Goal: Task Accomplishment & Management: Complete application form

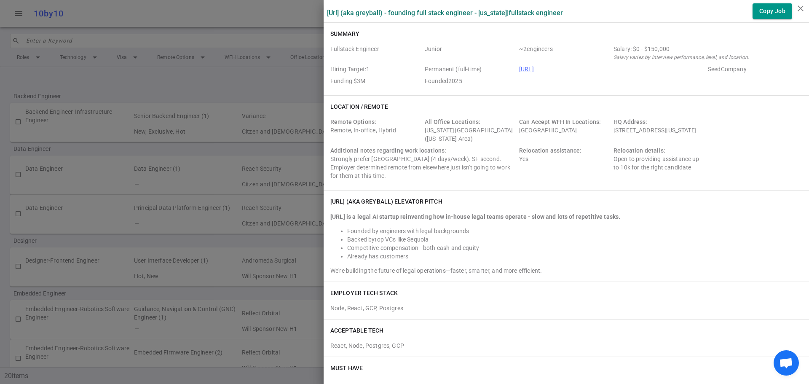
scroll to position [379, 0]
click at [800, 9] on icon "close" at bounding box center [800, 8] width 10 height 10
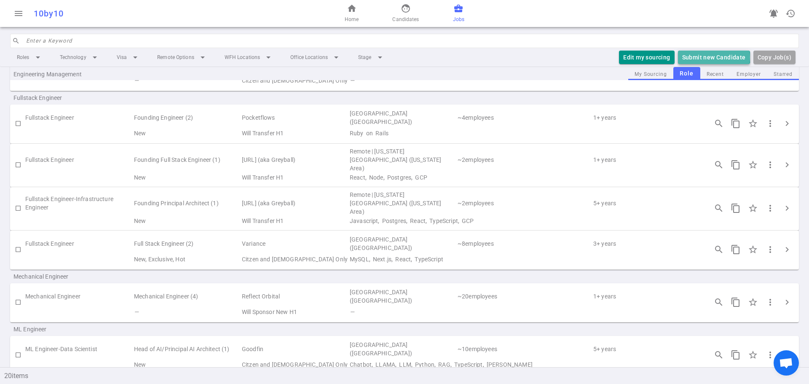
click at [713, 57] on button "Submit new Candidate" at bounding box center [714, 58] width 72 height 14
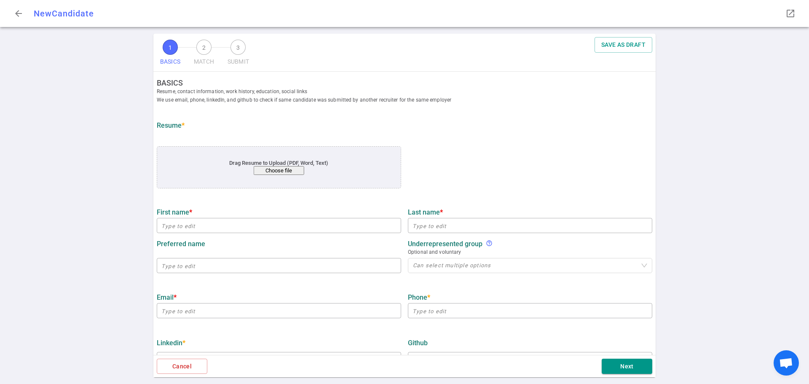
click at [277, 170] on button "Choose file" at bounding box center [279, 170] width 51 height 9
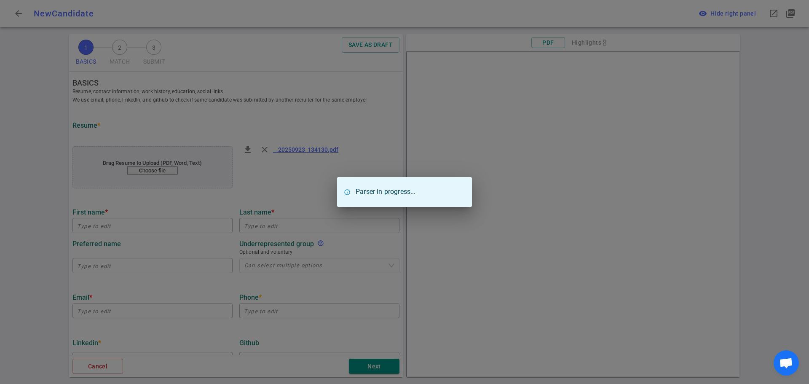
type input "Pixyz"
type input "Blender"
type input "[EMAIL_ADDRESS][DOMAIN_NAME]"
type textarea "[DOMAIN_NAME]"
type input "Lucid Motors, Ca [GEOGRAPHIC_DATA]"
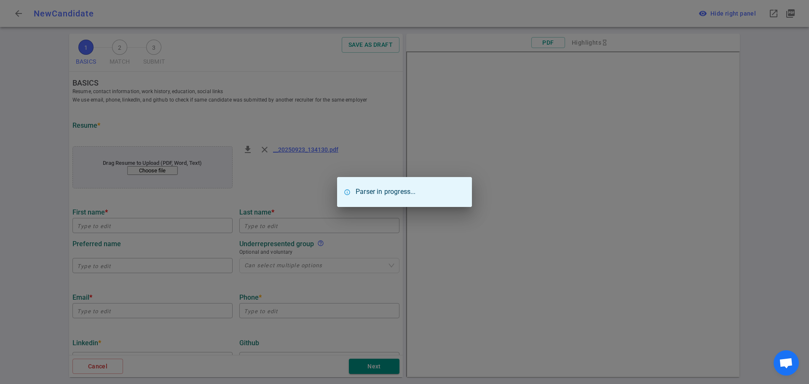
type textarea "Senior Software Engineer - 3D XR Apps, Interaction Designer, Technical Program …"
type input "4.9"
type input "[GEOGRAPHIC_DATA][US_STATE]"
type input "SE 7 Programmer"
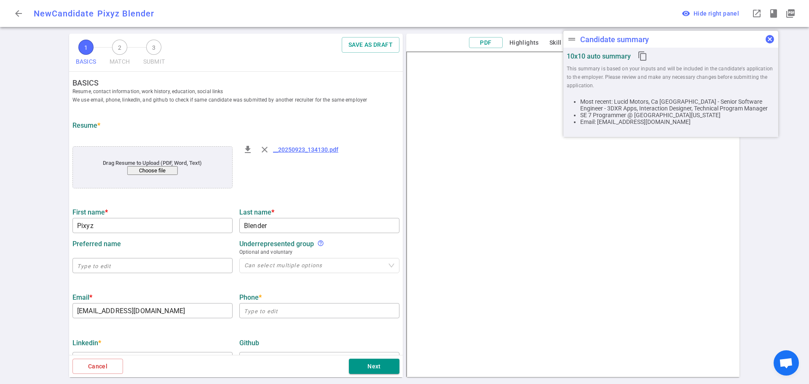
click at [768, 41] on span "cancel" at bounding box center [770, 39] width 10 height 10
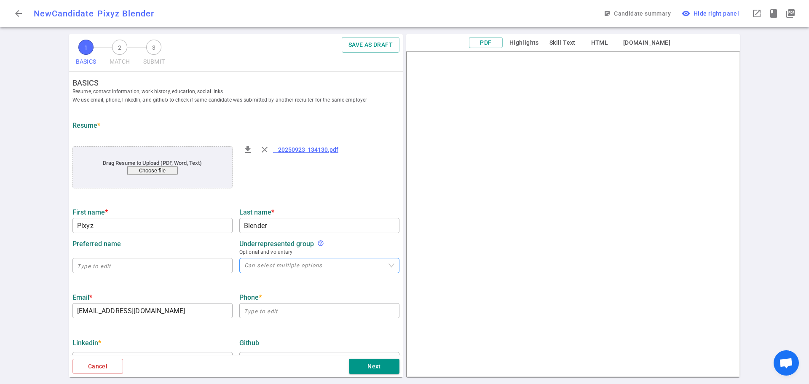
scroll to position [84, 0]
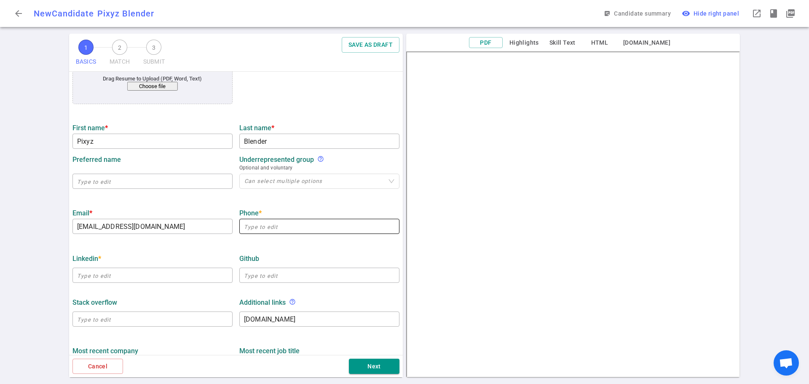
click at [252, 227] on input "text" at bounding box center [319, 225] width 160 height 13
paste input "[PHONE_NUMBER]"
type input "[PHONE_NUMBER]"
click at [100, 277] on input "text" at bounding box center [152, 274] width 160 height 13
paste input "[URL][DOMAIN_NAME]"
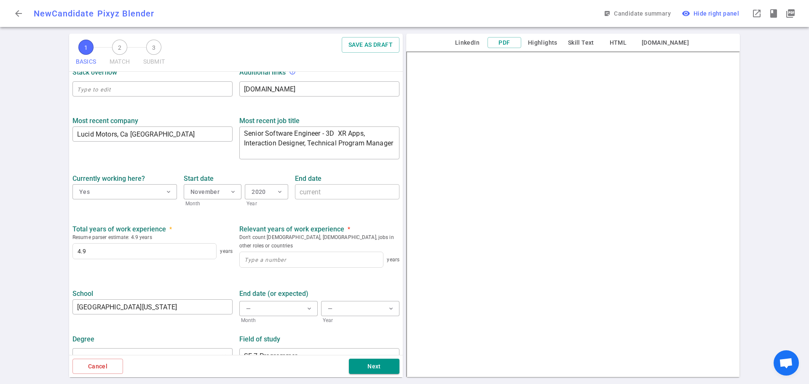
scroll to position [321, 0]
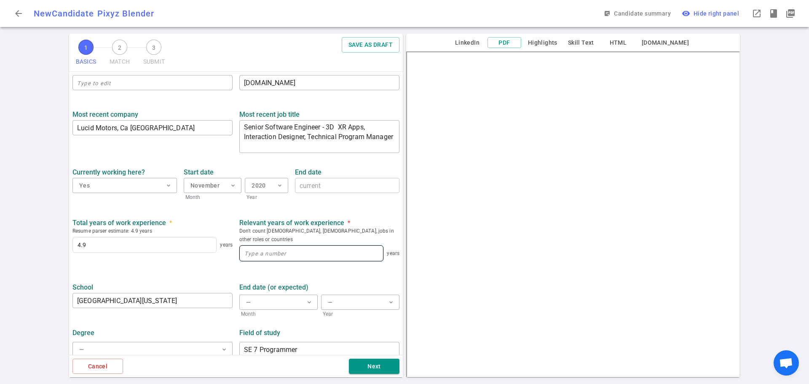
type input "[URL][DOMAIN_NAME]"
click at [254, 247] on input at bounding box center [311, 253] width 143 height 15
type input "5"
type input "4.9"
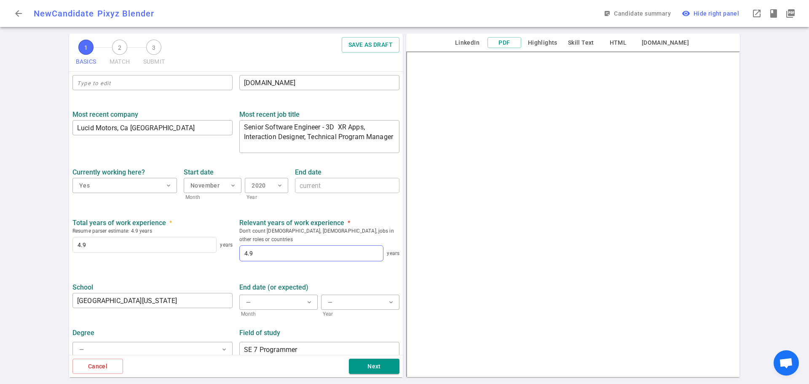
click at [211, 278] on div "School [GEOGRAPHIC_DATA][US_STATE] ​" at bounding box center [152, 298] width 167 height 40
drag, startPoint x: 206, startPoint y: 294, endPoint x: 8, endPoint y: 282, distance: 198.4
click at [8, 282] on div "1 BASICS 2 MATCH 3 SUBMIT SAVE AS DRAFT BASICS Resume, contact information, wor…" at bounding box center [404, 209] width 809 height 350
type input "[GEOGRAPHIC_DATA][US_STATE][PERSON_NAME]"
click at [128, 346] on button "— expand_more" at bounding box center [152, 349] width 160 height 15
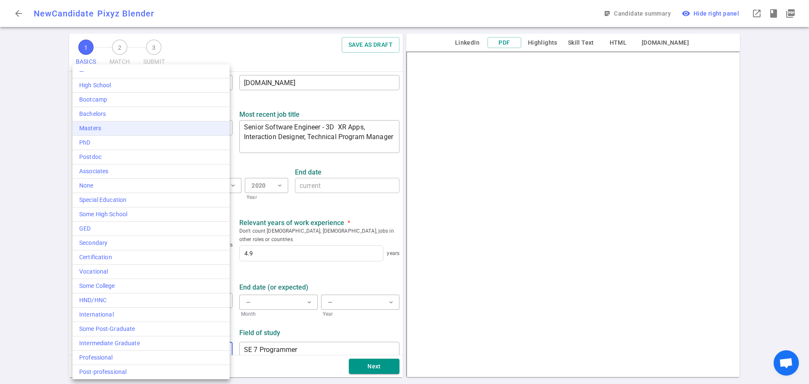
click at [98, 131] on div "Masters" at bounding box center [151, 128] width 144 height 9
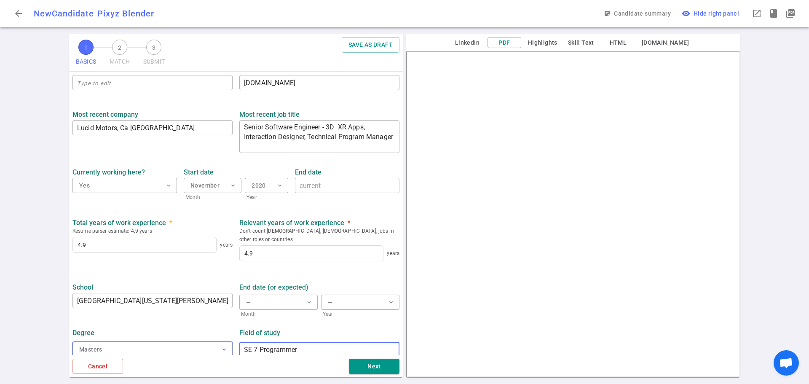
drag, startPoint x: 303, startPoint y: 348, endPoint x: 206, endPoint y: 345, distance: 96.5
click at [206, 345] on div "Degree Masters expand_more Field of study SE 7 Programmer ​" at bounding box center [236, 340] width 334 height 44
type input "Games and Playable Media"
click at [367, 364] on button "Next" at bounding box center [374, 367] width 51 height 16
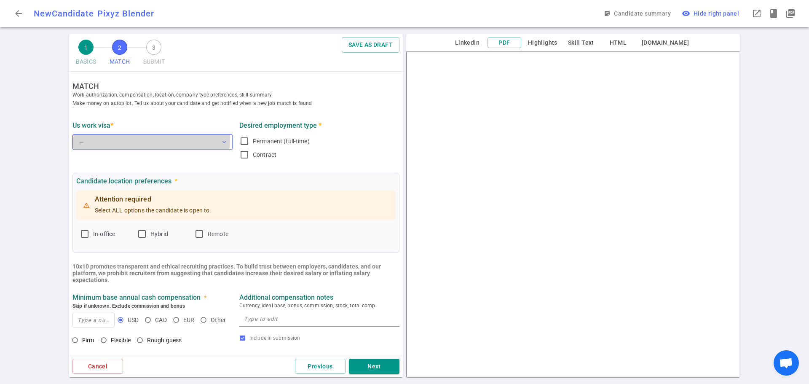
click at [120, 138] on button "— expand_more" at bounding box center [152, 141] width 160 height 15
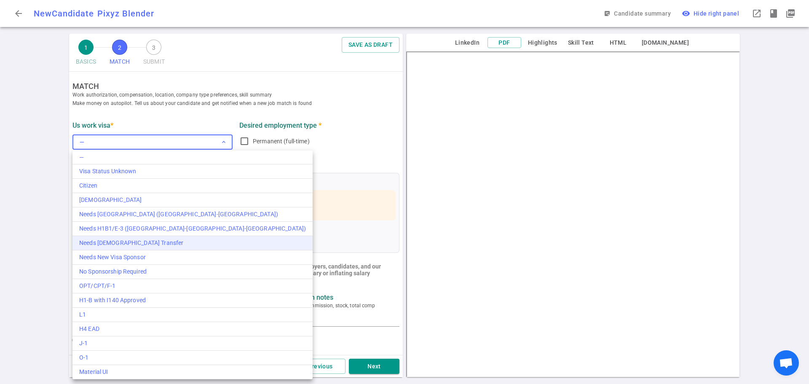
click at [117, 249] on li "Needs [DEMOGRAPHIC_DATA] Transfer" at bounding box center [192, 243] width 240 height 14
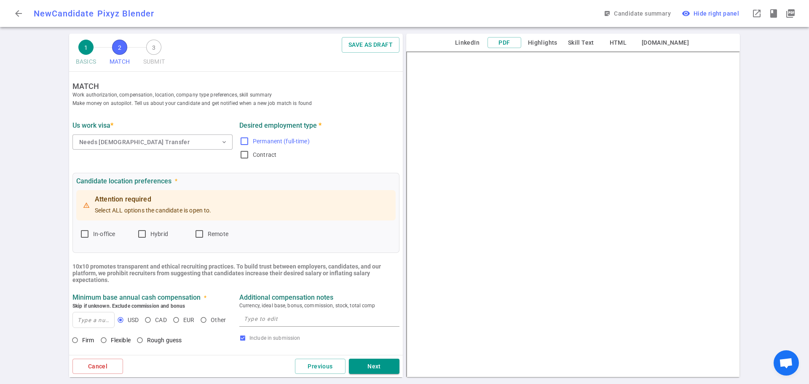
click at [239, 141] on input "Permanent (full-time)" at bounding box center [244, 141] width 10 height 10
checkbox input "true"
click at [82, 233] on input "In-office" at bounding box center [85, 234] width 10 height 10
checkbox input "true"
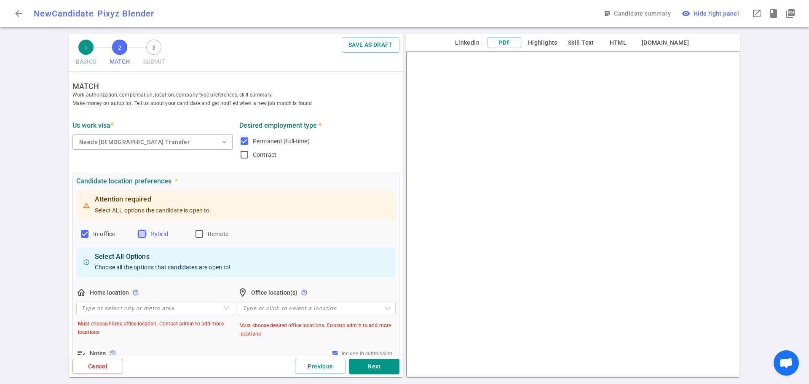
click at [143, 238] on input "Hybrid" at bounding box center [142, 234] width 10 height 10
checkbox input "true"
click at [109, 305] on input "search" at bounding box center [155, 308] width 148 height 14
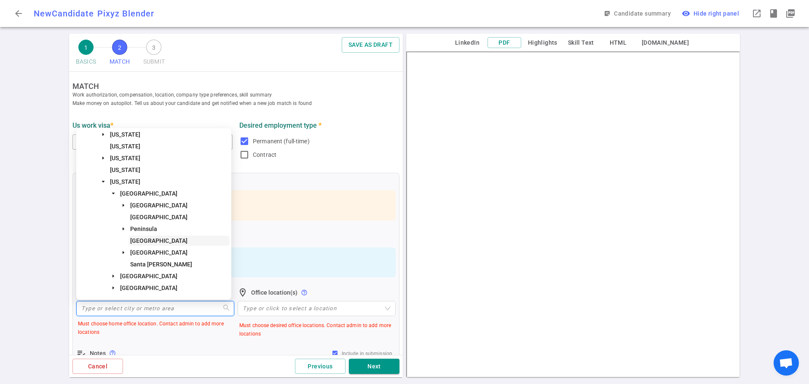
scroll to position [42, 0]
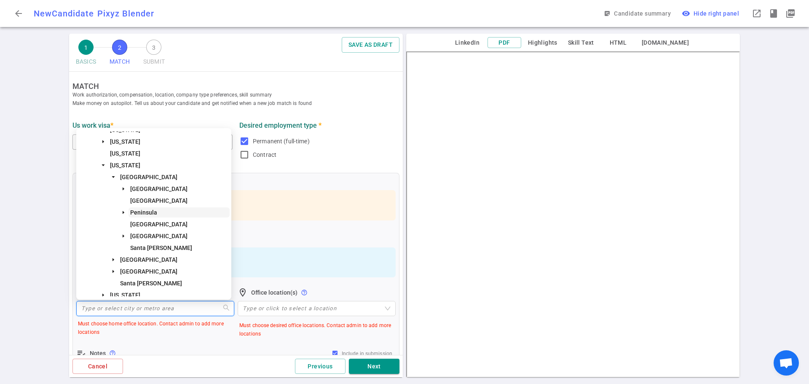
click at [141, 209] on span "Peninsula" at bounding box center [143, 212] width 27 height 7
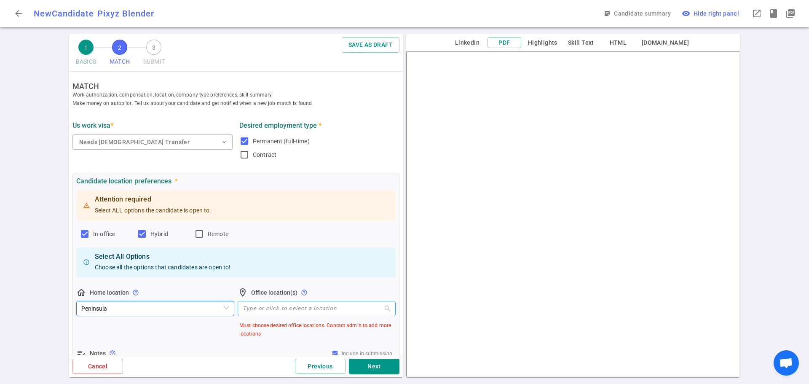
click at [257, 305] on div at bounding box center [312, 308] width 146 height 6
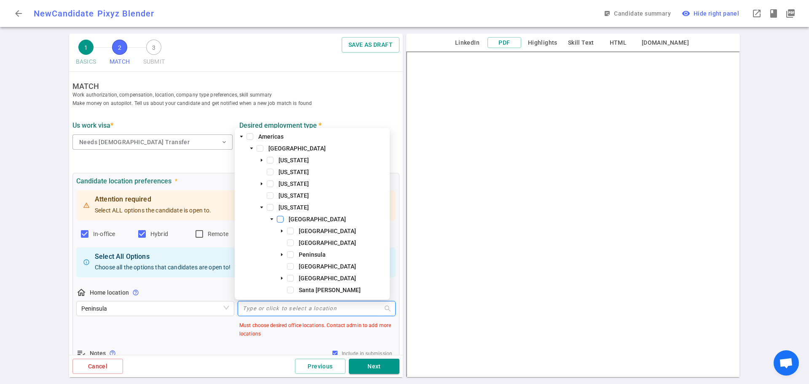
click at [279, 219] on span at bounding box center [280, 219] width 7 height 7
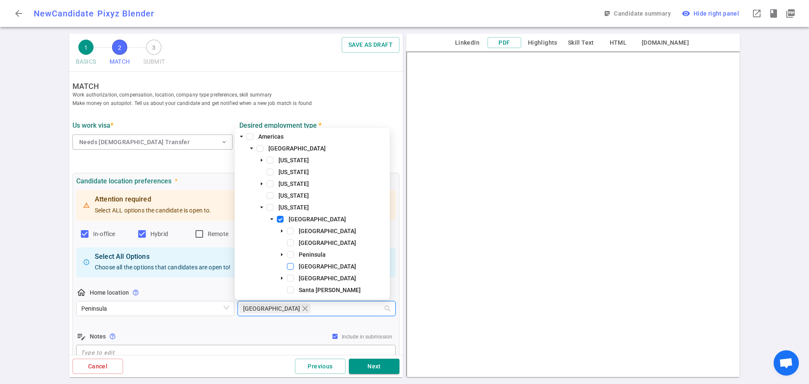
click at [293, 264] on span at bounding box center [290, 266] width 7 height 7
drag, startPoint x: 292, startPoint y: 254, endPoint x: 291, endPoint y: 250, distance: 4.2
click at [292, 254] on span at bounding box center [290, 254] width 7 height 7
click at [290, 244] on span at bounding box center [290, 242] width 7 height 7
click at [289, 229] on span at bounding box center [290, 231] width 7 height 7
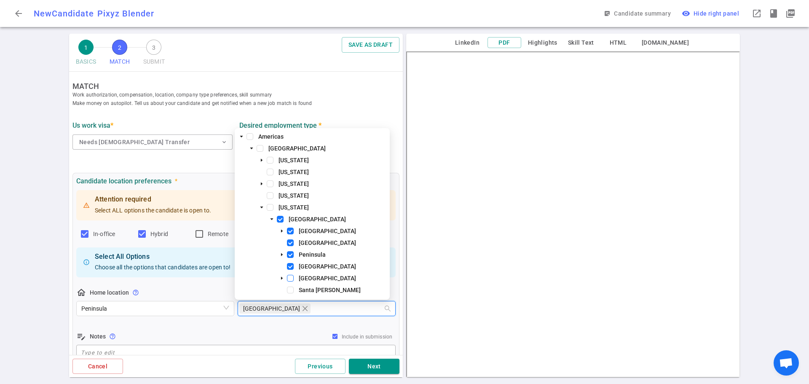
click at [290, 276] on span at bounding box center [290, 278] width 7 height 7
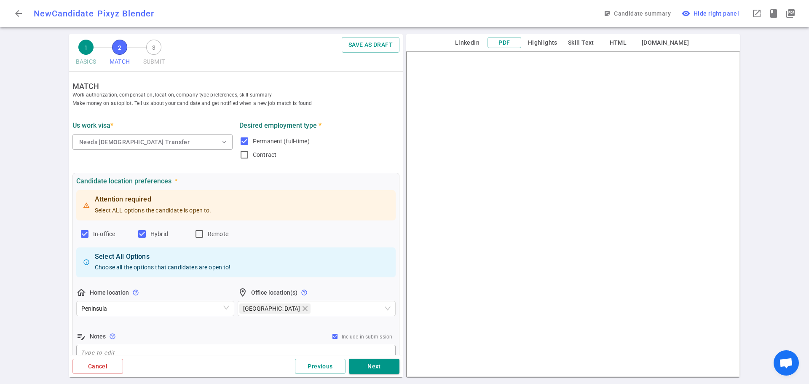
drag, startPoint x: 219, startPoint y: 338, endPoint x: 222, endPoint y: 334, distance: 5.4
click at [220, 338] on div "edit_note Notes help_outline Include in submission" at bounding box center [235, 336] width 319 height 10
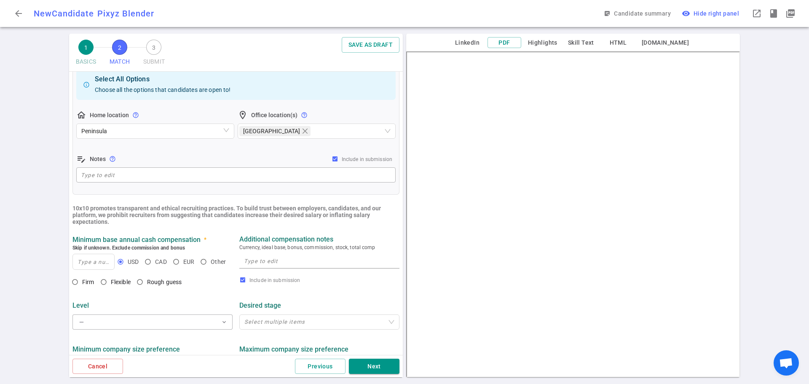
scroll to position [253, 0]
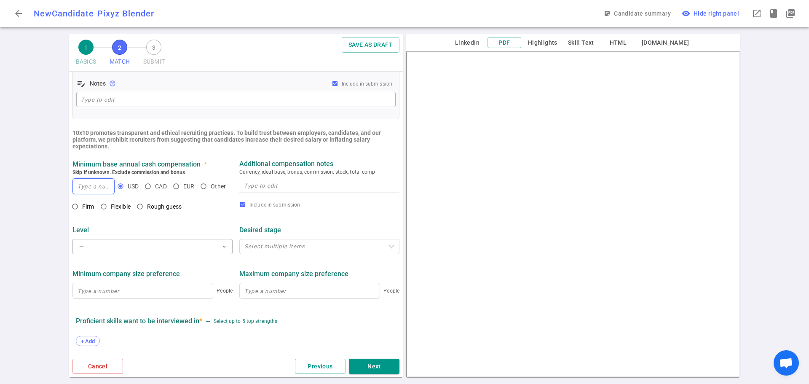
click at [87, 189] on input at bounding box center [93, 186] width 41 height 15
type input "200,000"
click at [142, 209] on input "Rough guess" at bounding box center [140, 206] width 14 height 14
radio input "true"
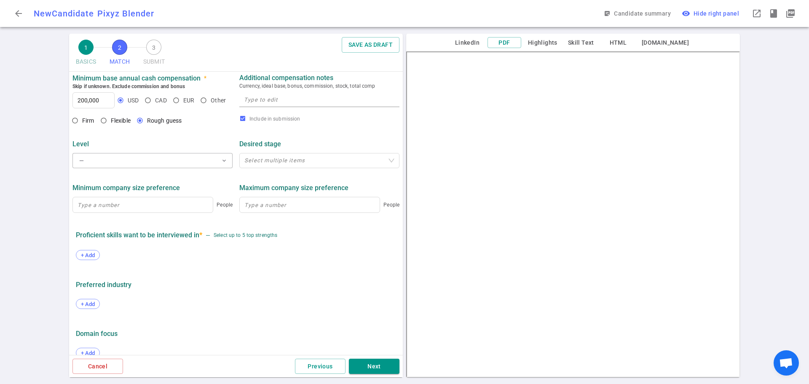
scroll to position [353, 0]
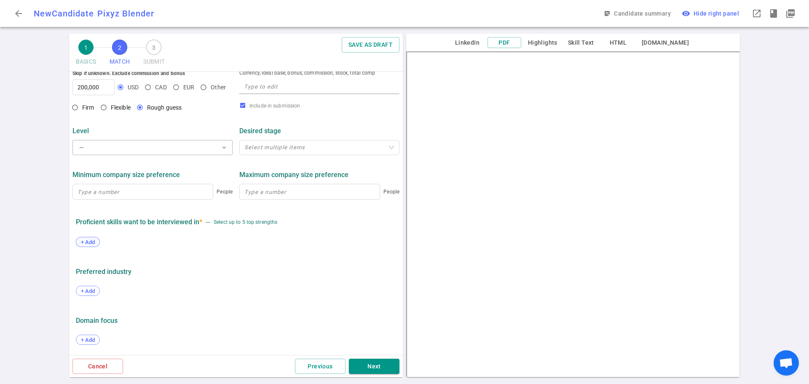
click at [83, 241] on span "+ Add" at bounding box center [88, 242] width 20 height 6
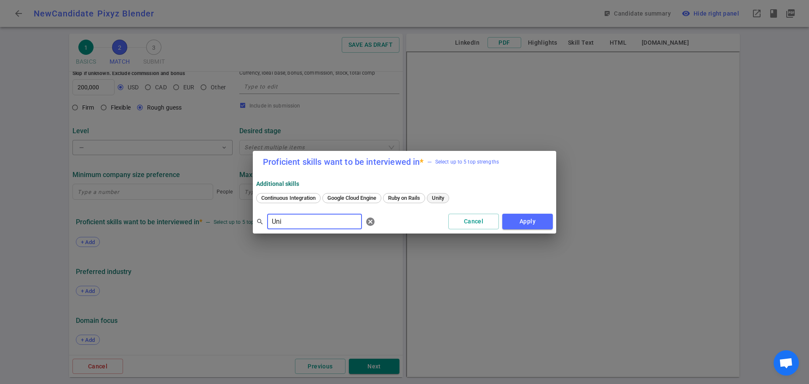
click at [439, 199] on span "Unity" at bounding box center [438, 198] width 18 height 6
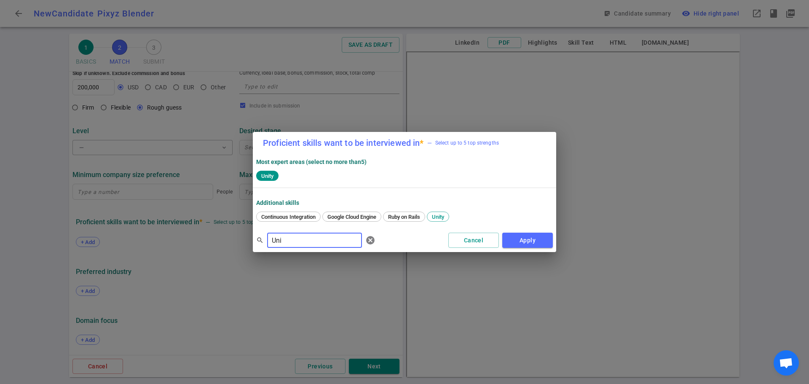
drag, startPoint x: 309, startPoint y: 239, endPoint x: 217, endPoint y: 230, distance: 92.2
click at [217, 230] on div "Proficient skills want to be interviewed in * — Select up to 5 top strengths Mo…" at bounding box center [404, 192] width 809 height 384
click at [271, 217] on span "three.js" at bounding box center [270, 217] width 24 height 6
drag, startPoint x: 302, startPoint y: 240, endPoint x: 224, endPoint y: 231, distance: 78.0
click at [226, 234] on div "Proficient skills want to be interviewed in * — Select up to 5 top strengths Mo…" at bounding box center [404, 192] width 809 height 384
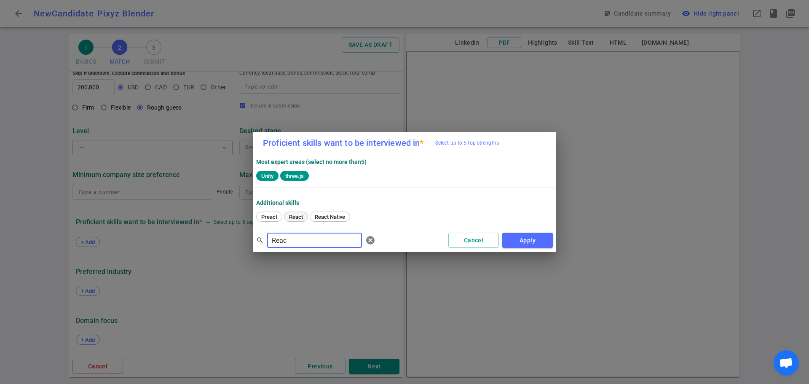
click at [294, 220] on div "React" at bounding box center [296, 216] width 24 height 10
drag, startPoint x: 286, startPoint y: 240, endPoint x: 223, endPoint y: 229, distance: 63.2
click at [221, 232] on div "Proficient skills want to be interviewed in * — Select up to 5 top strengths Mo…" at bounding box center [404, 192] width 809 height 384
type input "Unre"
click at [262, 219] on span "Unreal" at bounding box center [269, 217] width 22 height 6
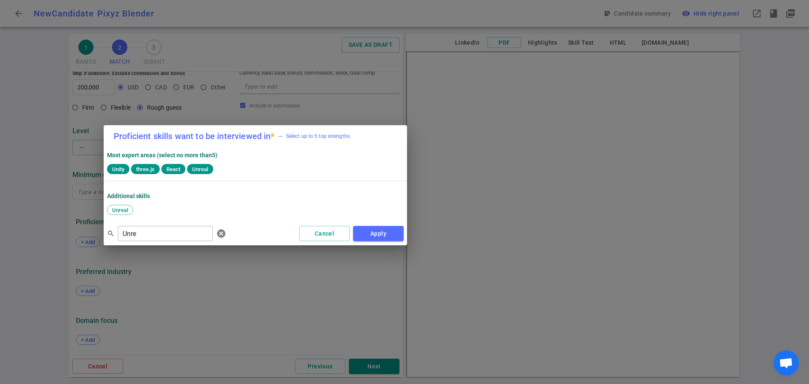
drag, startPoint x: 465, startPoint y: 144, endPoint x: 393, endPoint y: 150, distance: 71.9
click at [299, 132] on span "— Select up to 5 top strengths" at bounding box center [314, 136] width 72 height 8
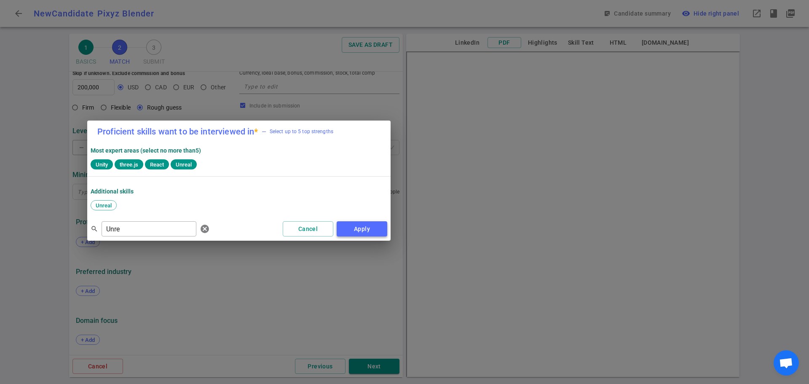
click at [352, 227] on button "Apply" at bounding box center [362, 229] width 51 height 16
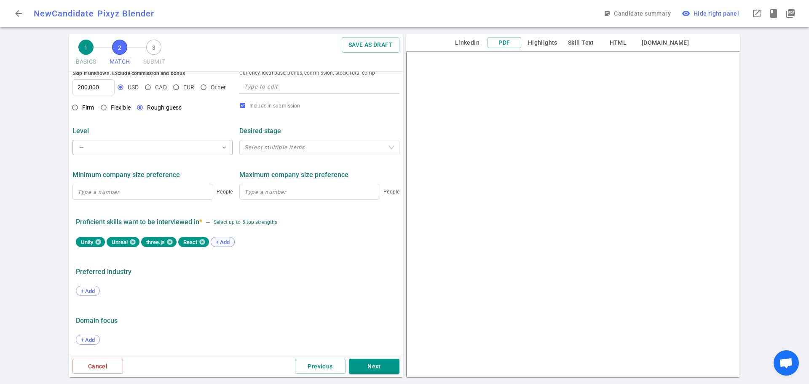
click at [225, 237] on div "+ Add" at bounding box center [223, 242] width 24 height 10
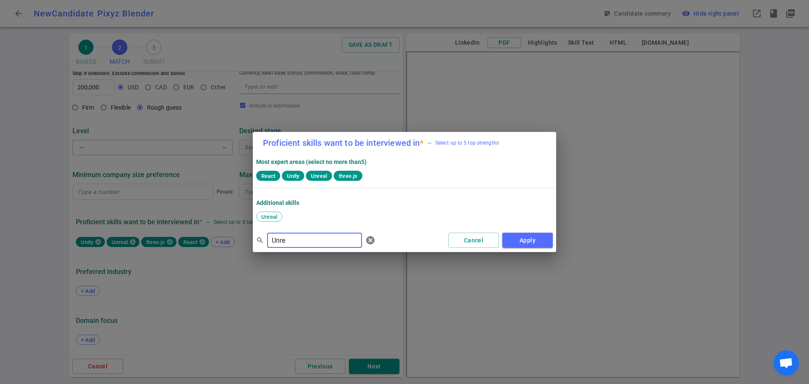
drag, startPoint x: 289, startPoint y: 240, endPoint x: 239, endPoint y: 241, distance: 50.2
click at [240, 242] on div "Proficient skills want to be interviewed in * — Select up to 5 top strengths Mo…" at bounding box center [404, 192] width 809 height 384
type input "Jav"
click at [298, 218] on span "Javascript" at bounding box center [296, 217] width 31 height 6
click at [534, 241] on button "Apply" at bounding box center [527, 241] width 51 height 16
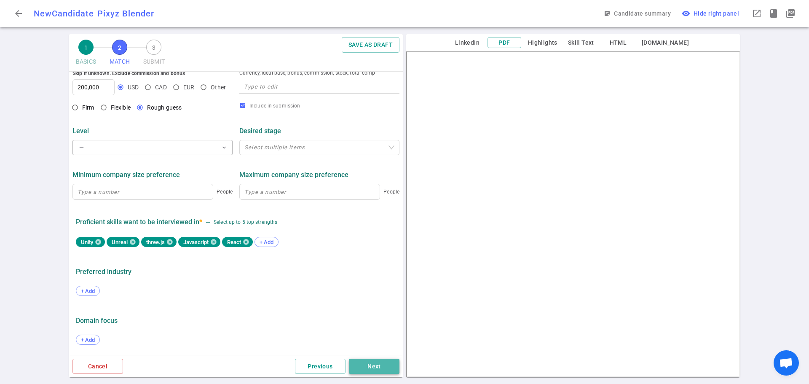
click at [373, 370] on button "Next" at bounding box center [374, 367] width 51 height 16
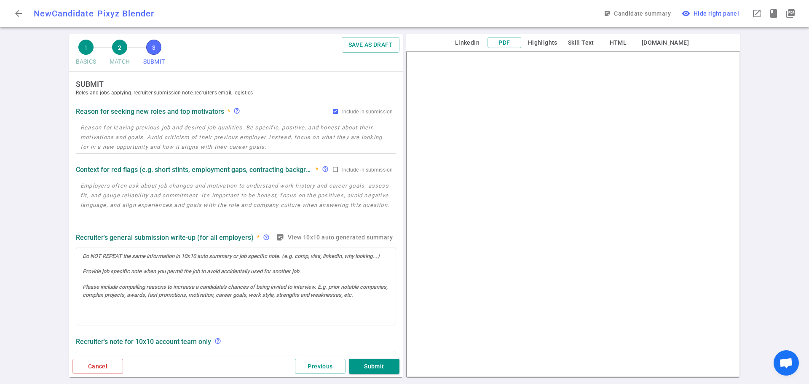
scroll to position [0, 0]
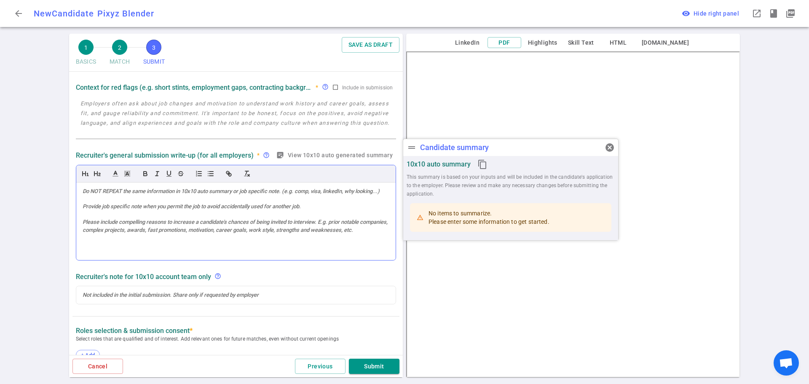
click at [113, 214] on div at bounding box center [235, 221] width 319 height 78
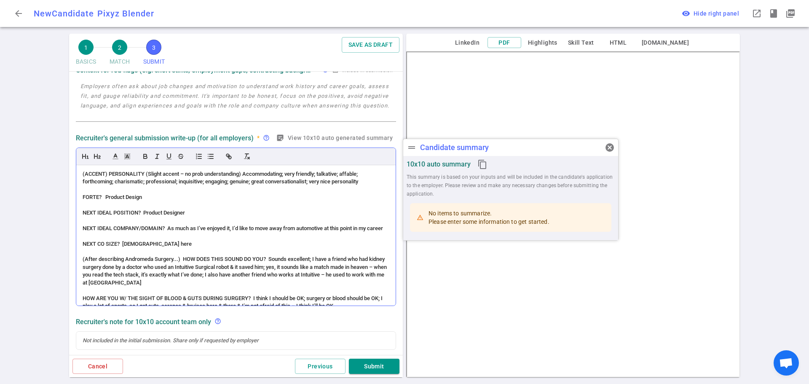
scroll to position [385, 0]
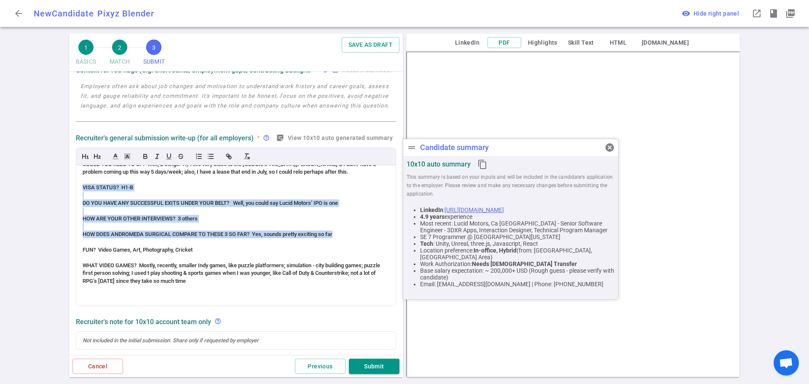
drag, startPoint x: 343, startPoint y: 239, endPoint x: 75, endPoint y: 193, distance: 271.5
click at [75, 193] on div "Recruiter's general submission write-up (for all employers) * help_outline stic…" at bounding box center [235, 218] width 327 height 177
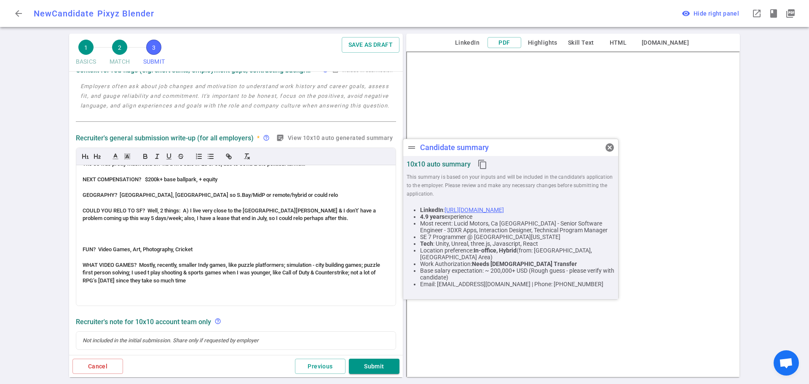
scroll to position [336, 0]
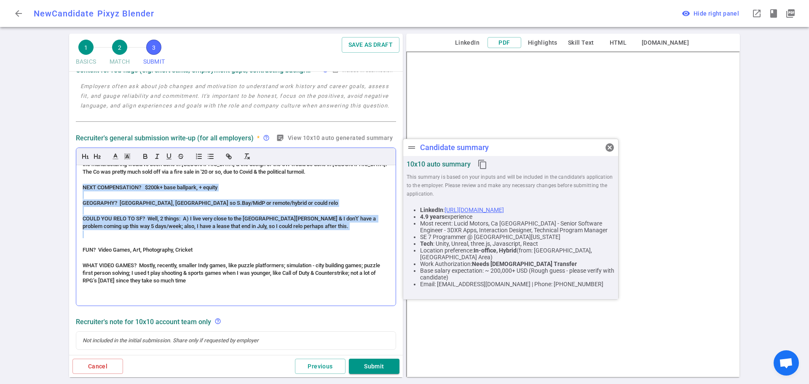
drag, startPoint x: 339, startPoint y: 230, endPoint x: 80, endPoint y: 188, distance: 262.9
click at [75, 187] on div "Recruiter's general submission write-up (for all employers) * help_outline stic…" at bounding box center [235, 218] width 327 height 177
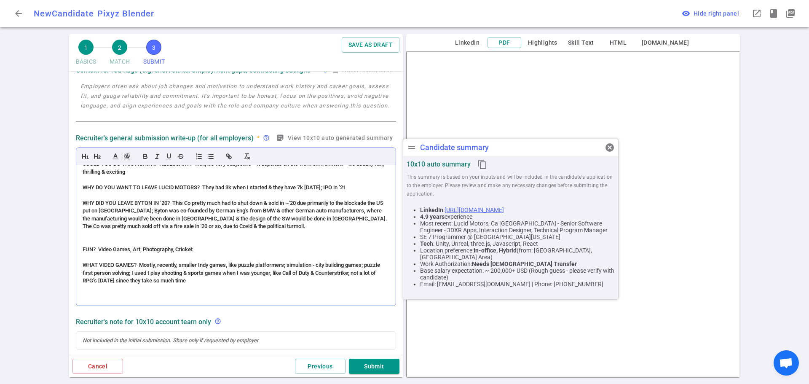
scroll to position [240, 0]
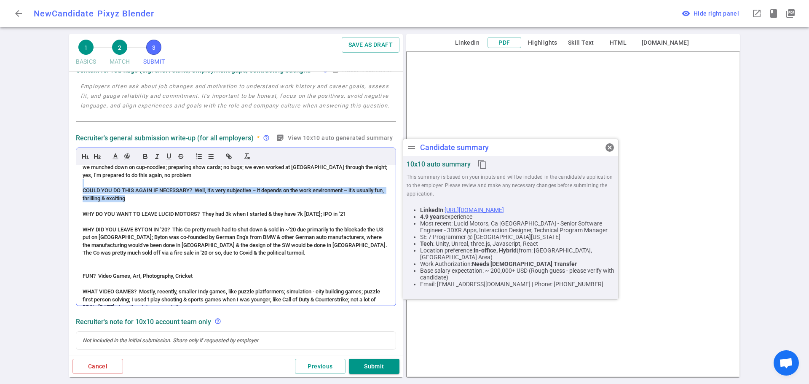
drag, startPoint x: 171, startPoint y: 217, endPoint x: 95, endPoint y: 195, distance: 78.4
click at [95, 195] on div "(ACCENT) PERSONALITY (Slight accent – no prob understanding) Accommodating; ver…" at bounding box center [235, 235] width 319 height 140
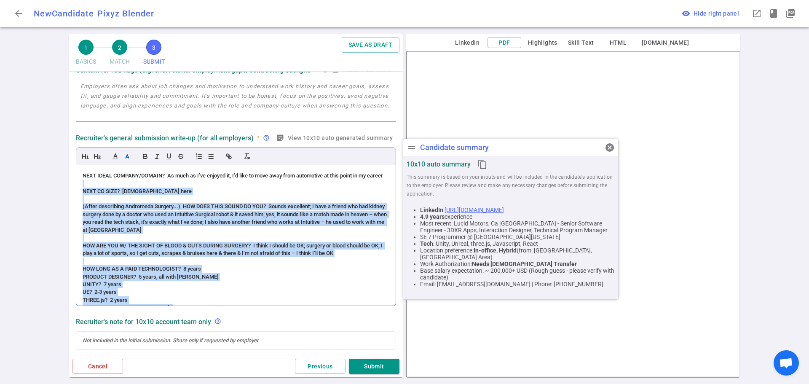
scroll to position [51, 0]
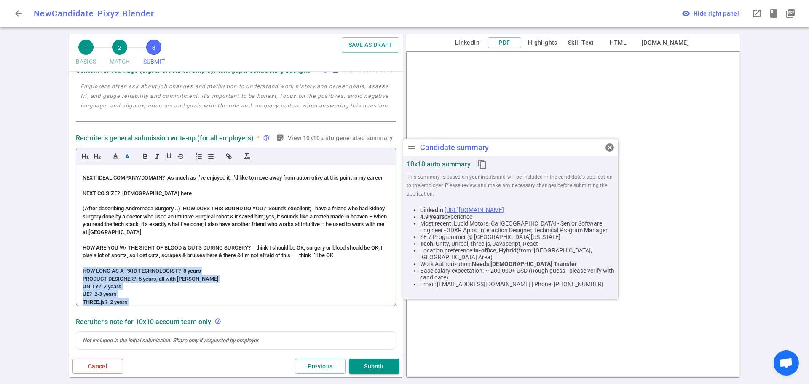
drag, startPoint x: 143, startPoint y: 249, endPoint x: 84, endPoint y: 284, distance: 68.0
click at [80, 283] on div "(ACCENT) PERSONALITY (Slight accent – no prob understanding) Accommodating; ver…" at bounding box center [235, 235] width 319 height 140
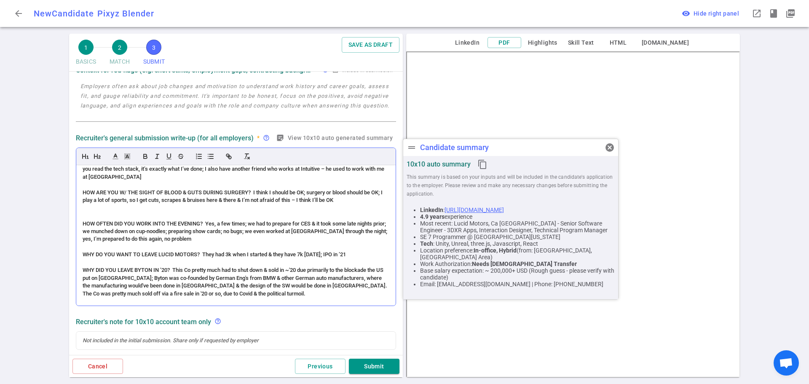
scroll to position [93, 0]
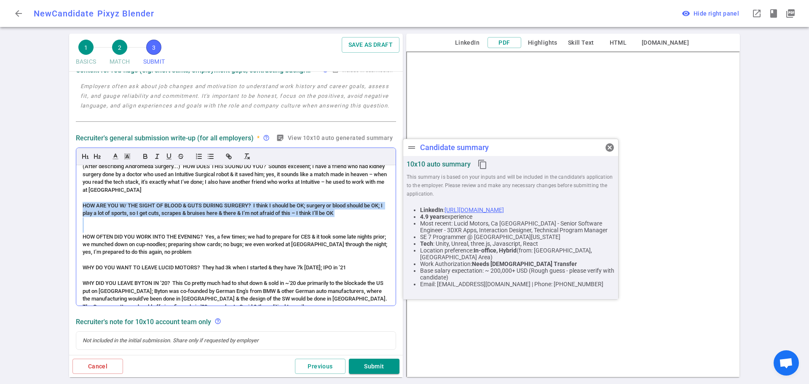
drag, startPoint x: 87, startPoint y: 236, endPoint x: 79, endPoint y: 214, distance: 23.3
click at [79, 214] on div "(ACCENT) PERSONALITY (Slight accent – no prob understanding) Accommodating; ver…" at bounding box center [235, 235] width 319 height 140
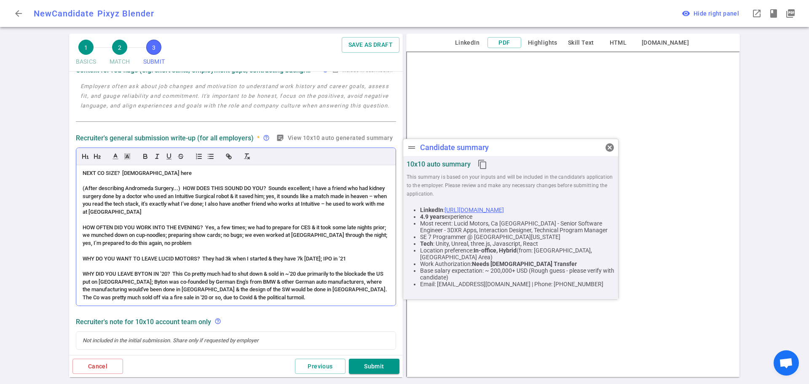
scroll to position [51, 0]
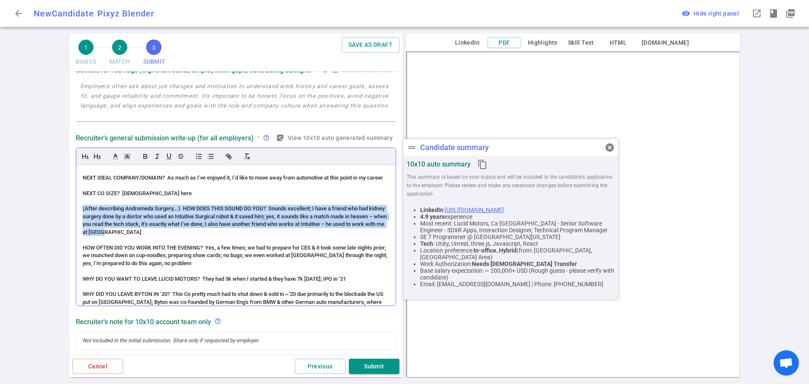
drag, startPoint x: 172, startPoint y: 241, endPoint x: 81, endPoint y: 213, distance: 94.9
click at [81, 213] on div "(ACCENT) PERSONALITY (Slight accent – no prob understanding) Accommodating; ver…" at bounding box center [235, 235] width 319 height 140
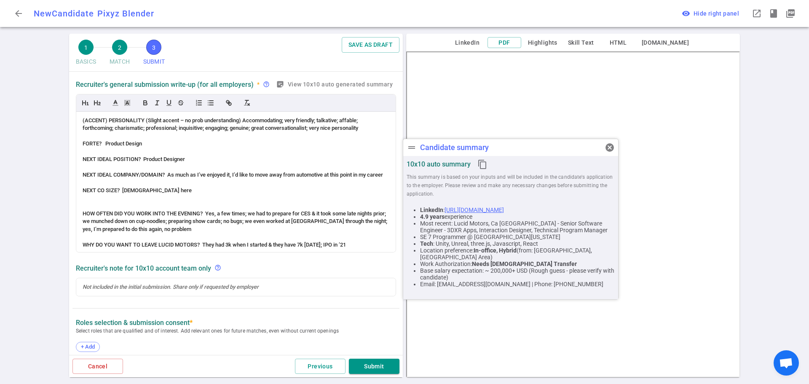
scroll to position [228, 0]
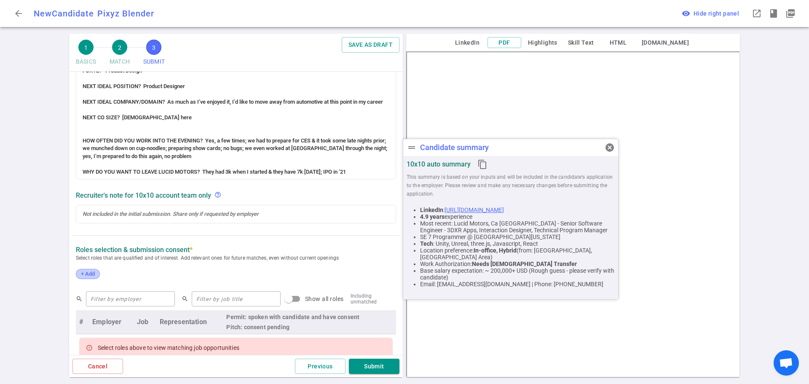
click at [92, 271] on span "+ Add" at bounding box center [88, 273] width 20 height 6
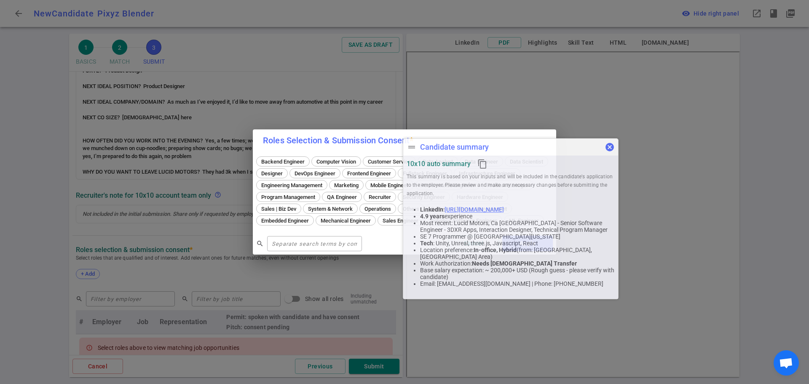
click at [611, 150] on span "cancel" at bounding box center [610, 147] width 10 height 10
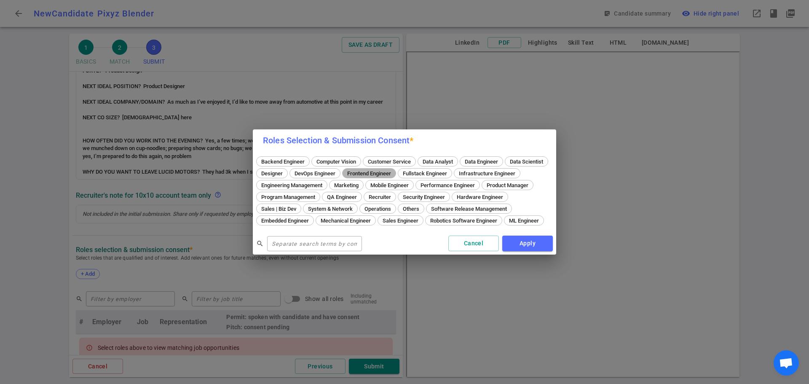
click at [394, 170] on span "Frontend Engineer" at bounding box center [369, 173] width 50 height 6
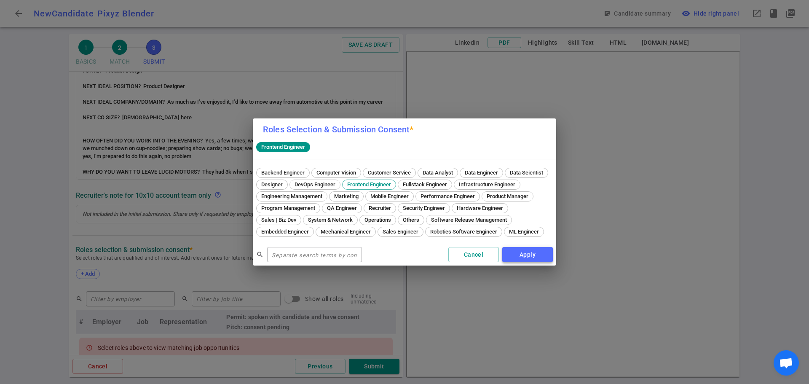
click at [523, 260] on button "Apply" at bounding box center [527, 255] width 51 height 16
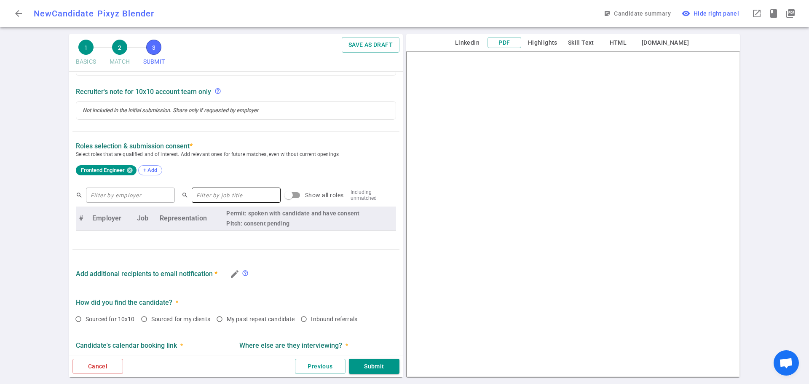
scroll to position [337, 0]
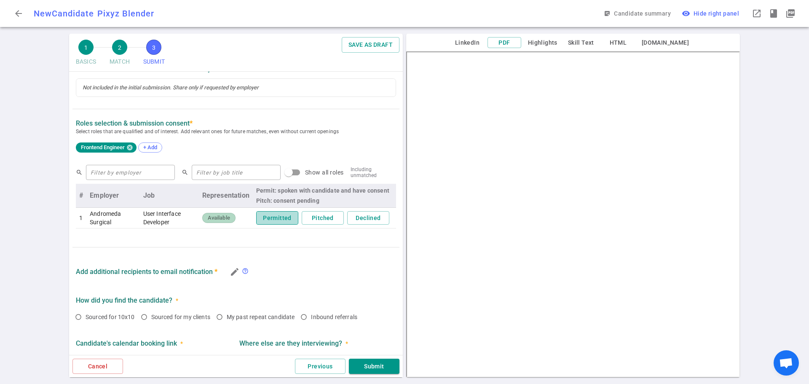
click at [268, 215] on button "Permitted" at bounding box center [277, 218] width 42 height 14
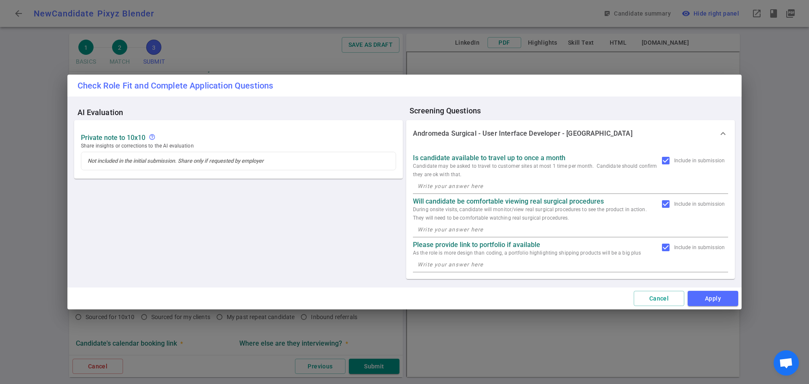
click at [435, 187] on textarea at bounding box center [571, 186] width 306 height 10
type textarea "Yes"
click at [447, 231] on textarea at bounding box center [571, 230] width 306 height 10
type textarea "Yes"
click at [425, 267] on textarea at bounding box center [571, 265] width 306 height 10
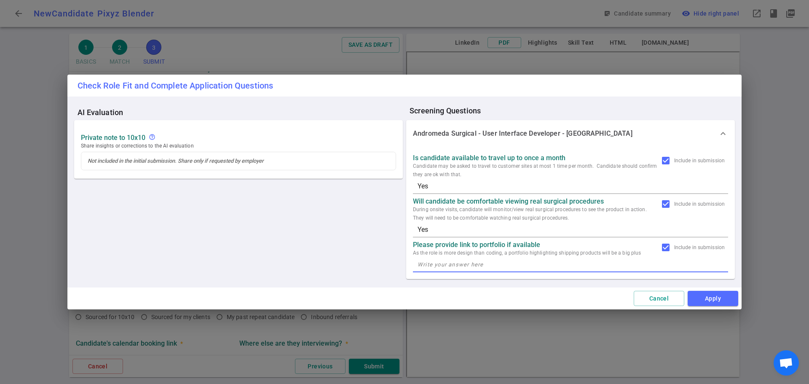
paste textarea "[URL][DOMAIN_NAME]"
type textarea "[URL][DOMAIN_NAME]"
click at [704, 300] on button "Apply" at bounding box center [713, 299] width 51 height 16
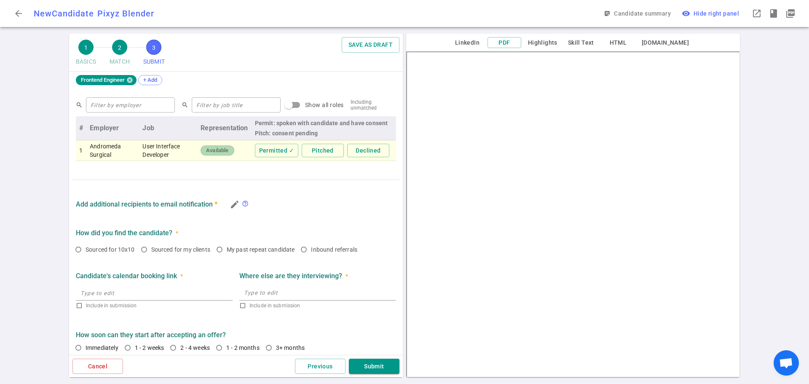
scroll to position [410, 0]
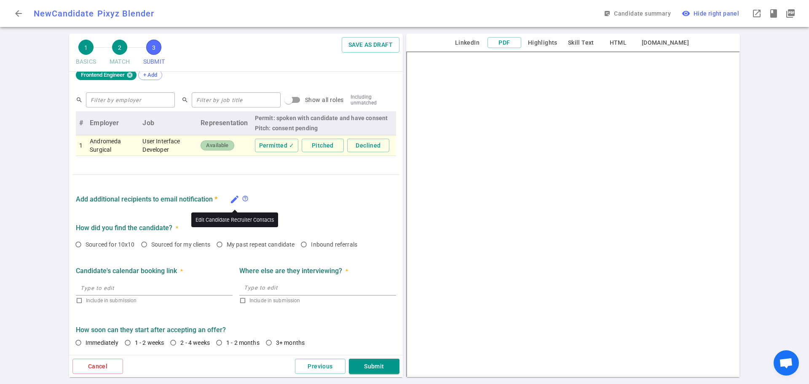
click at [234, 202] on icon "edit" at bounding box center [235, 199] width 10 height 10
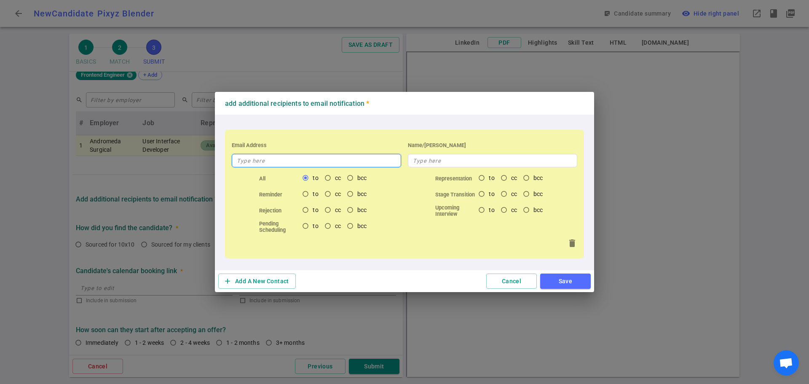
click at [281, 159] on input "text" at bounding box center [316, 160] width 169 height 13
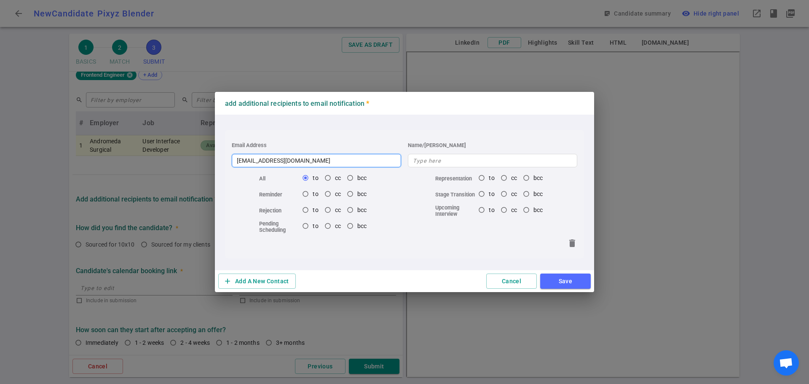
type input "[EMAIL_ADDRESS][DOMAIN_NAME]"
click at [554, 284] on button "Save" at bounding box center [565, 281] width 51 height 16
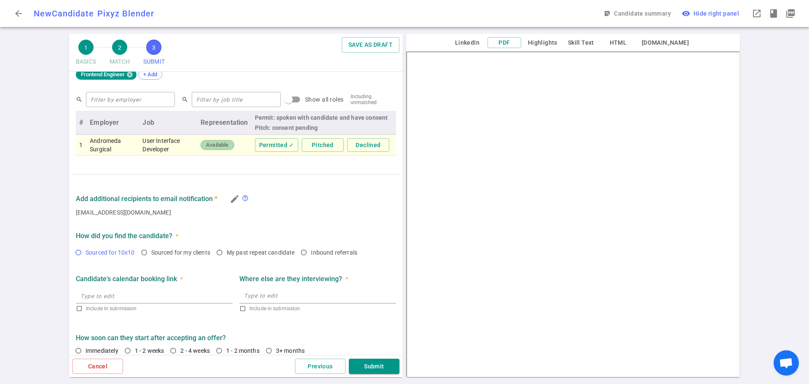
click at [80, 252] on input "Sourced for 10x10" at bounding box center [78, 252] width 14 height 14
radio input "true"
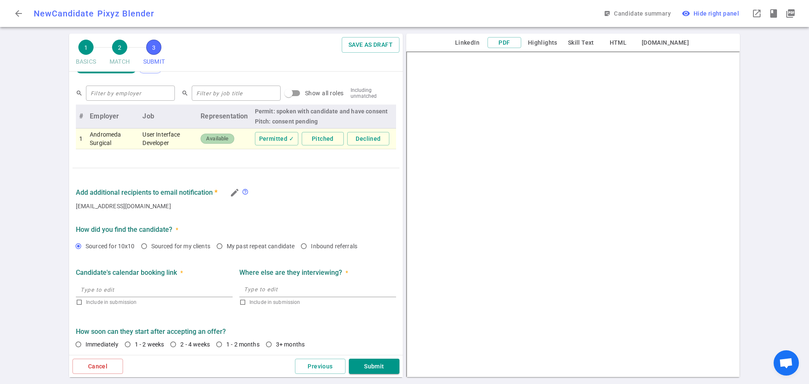
scroll to position [418, 0]
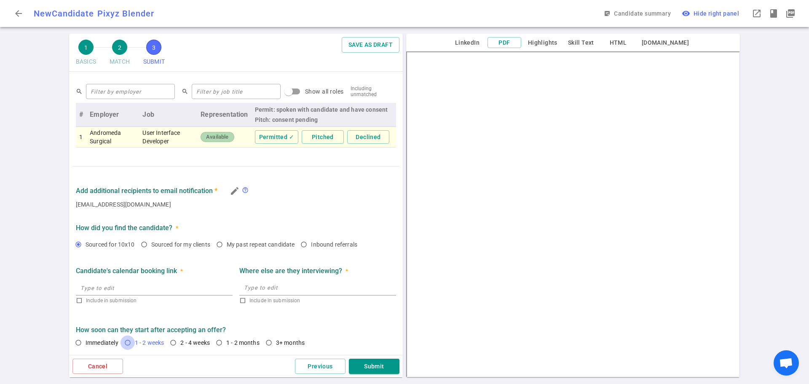
click at [128, 345] on input "1 - 2 weeks" at bounding box center [127, 342] width 14 height 14
radio input "true"
click at [372, 370] on button "Submit" at bounding box center [374, 367] width 51 height 16
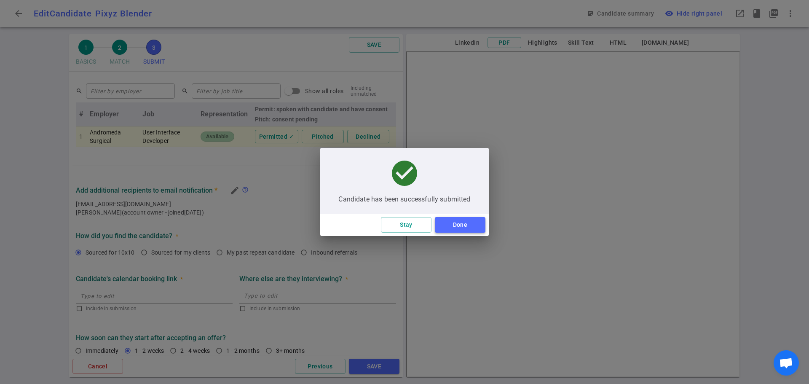
click at [459, 225] on button "Done" at bounding box center [460, 225] width 51 height 16
